Goal: Information Seeking & Learning: Learn about a topic

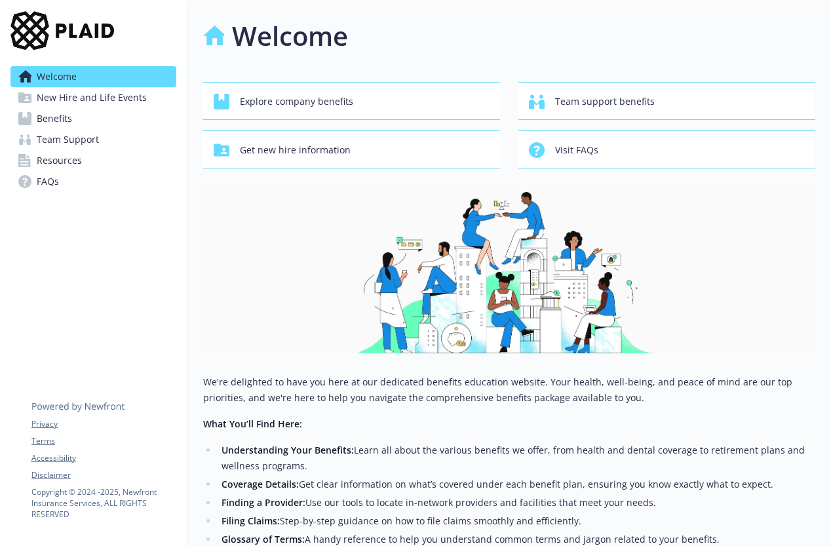
click at [61, 117] on span "Benefits" at bounding box center [54, 118] width 35 height 21
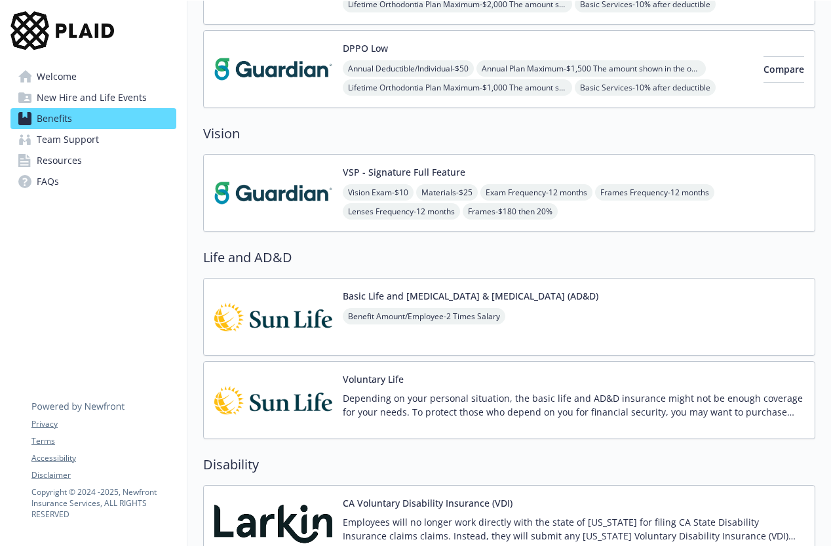
scroll to position [656, 0]
